Goal: Transaction & Acquisition: Purchase product/service

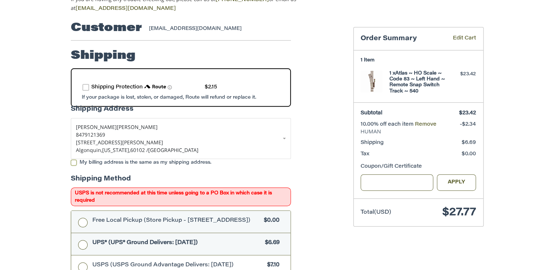
scroll to position [107, 0]
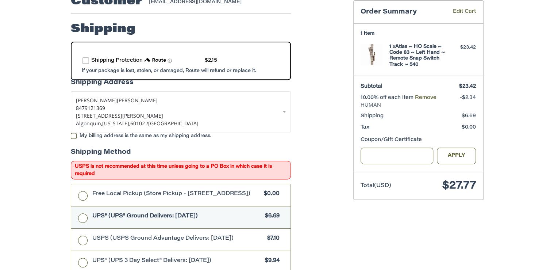
click at [84, 57] on label "route shipping protection selector element" at bounding box center [85, 60] width 7 height 7
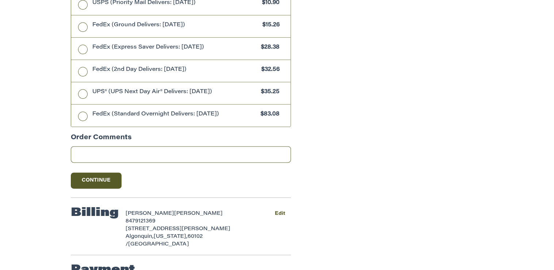
scroll to position [415, 0]
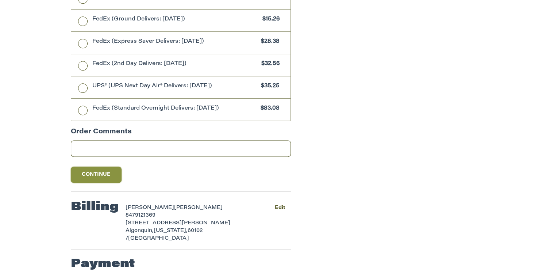
click at [96, 170] on button "Continue" at bounding box center [96, 174] width 51 height 16
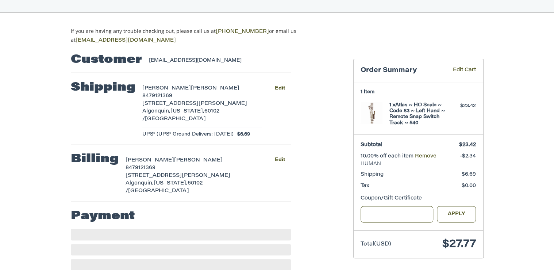
scroll to position [57, 0]
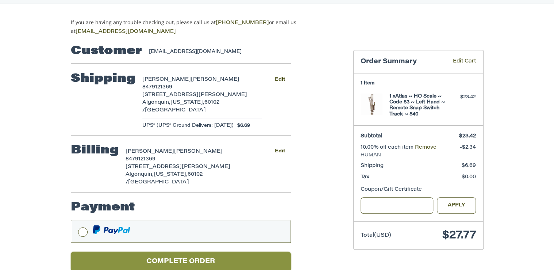
click at [199, 251] on button "Complete order" at bounding box center [181, 261] width 220 height 20
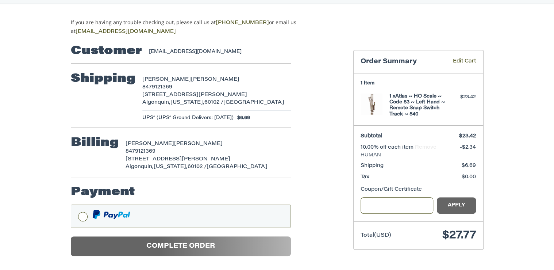
scroll to position [24, 0]
